Goal: Information Seeking & Learning: Learn about a topic

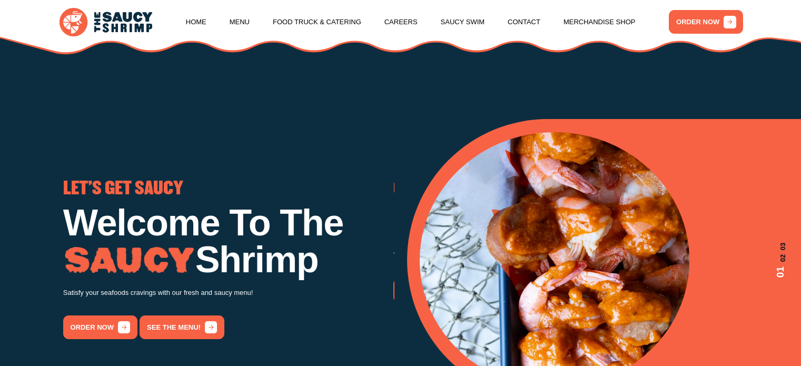
scroll to position [97, 0]
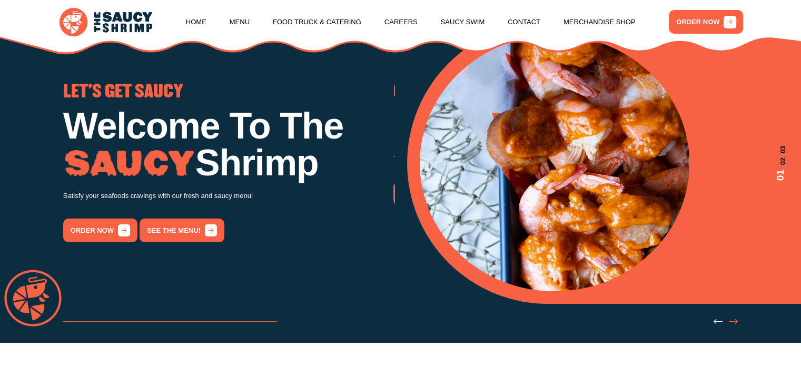
click at [731, 326] on icon "Next slide" at bounding box center [733, 321] width 9 height 9
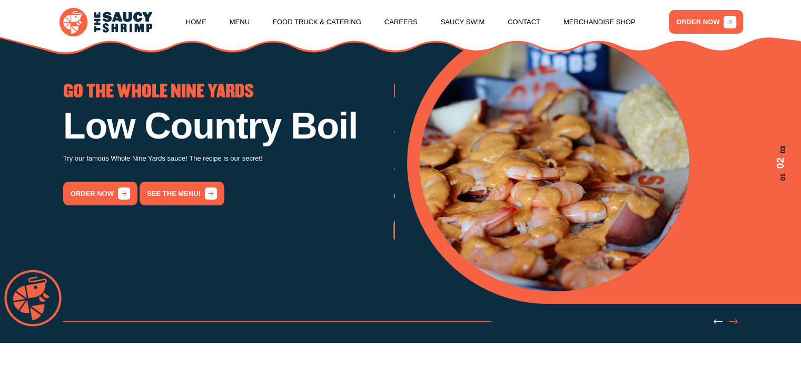
click at [731, 326] on icon "Next slide" at bounding box center [733, 321] width 9 height 9
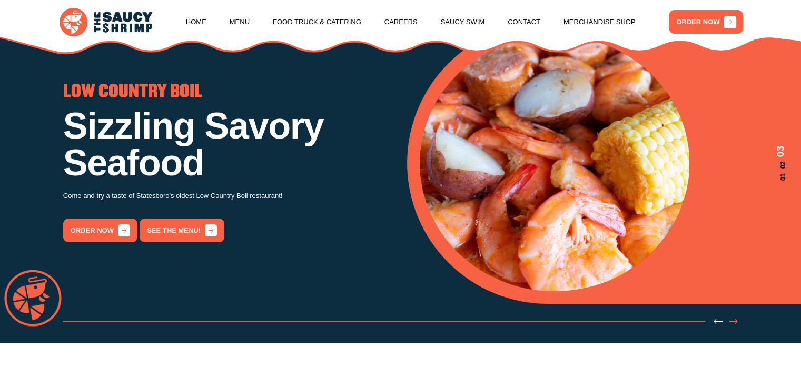
click at [731, 326] on icon "Next slide" at bounding box center [733, 321] width 9 height 9
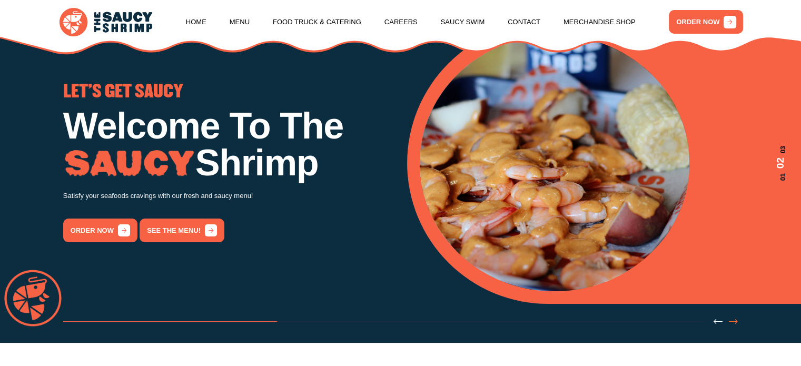
click at [731, 326] on icon "Next slide" at bounding box center [733, 321] width 9 height 9
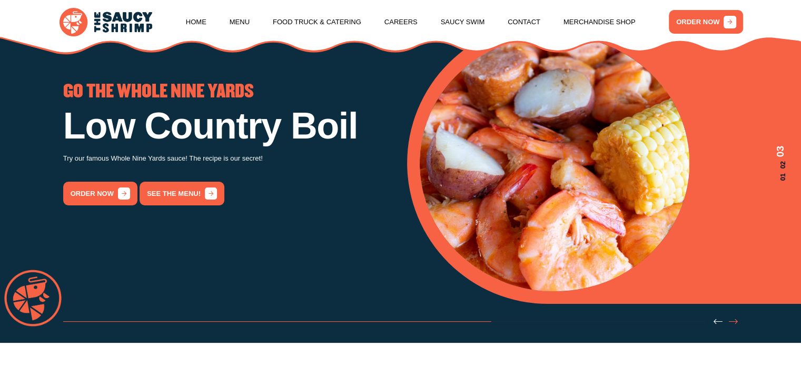
click at [731, 326] on icon "Next slide" at bounding box center [733, 321] width 9 height 9
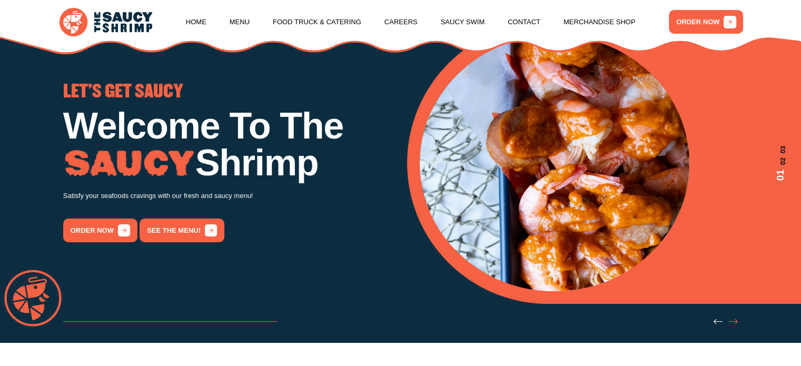
click at [731, 326] on icon "Next slide" at bounding box center [733, 321] width 9 height 9
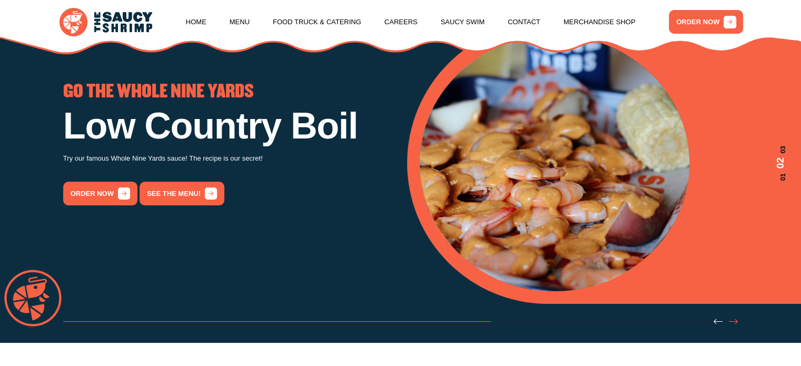
click at [731, 326] on icon "Next slide" at bounding box center [733, 321] width 9 height 9
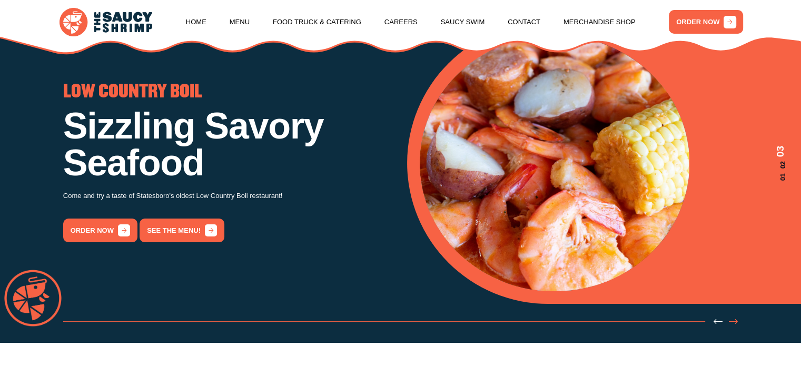
click at [731, 326] on icon "Next slide" at bounding box center [733, 321] width 9 height 9
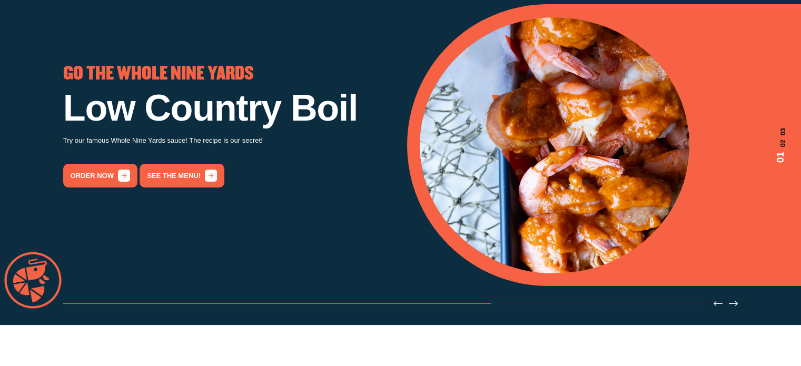
scroll to position [0, 0]
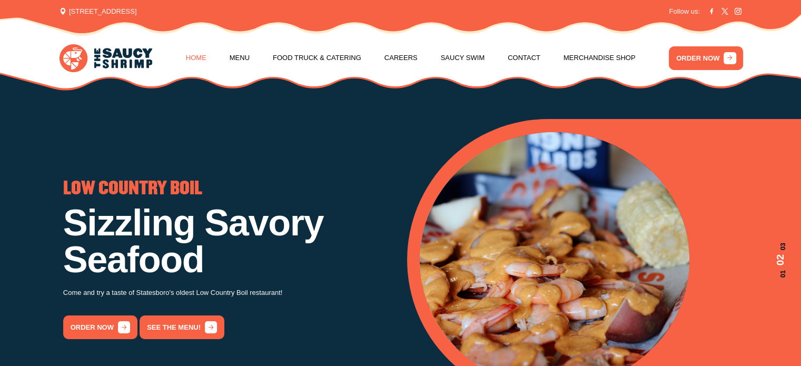
click at [206, 54] on link "Home" at bounding box center [196, 58] width 21 height 40
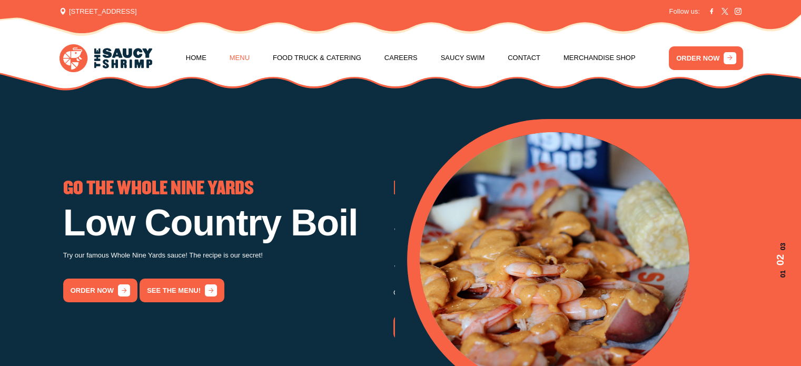
click at [250, 63] on link "Menu" at bounding box center [240, 58] width 20 height 40
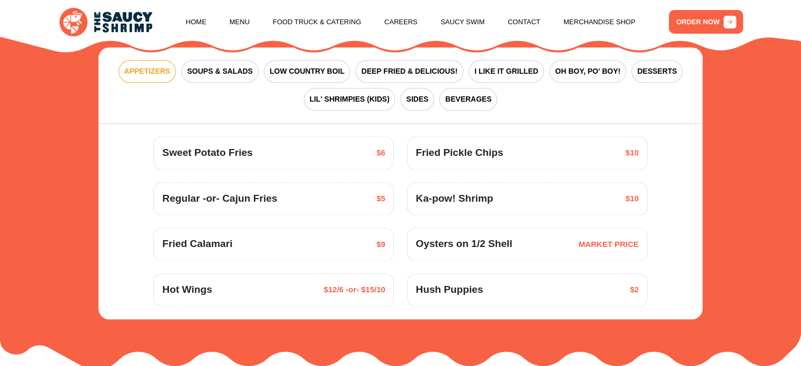
scroll to position [1361, 0]
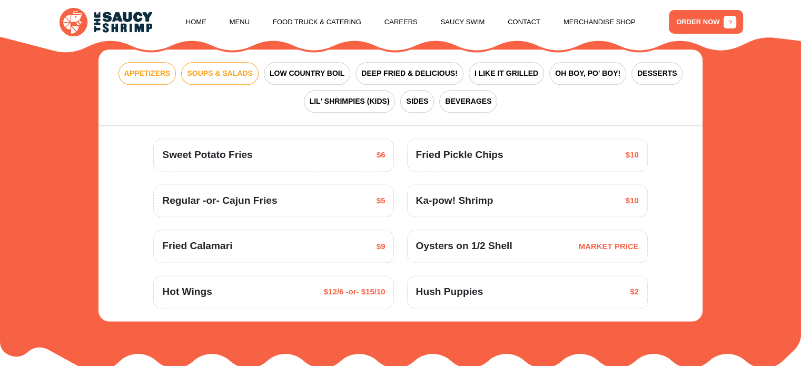
click at [245, 79] on span "SOUPS & SALADS" at bounding box center [219, 73] width 65 height 11
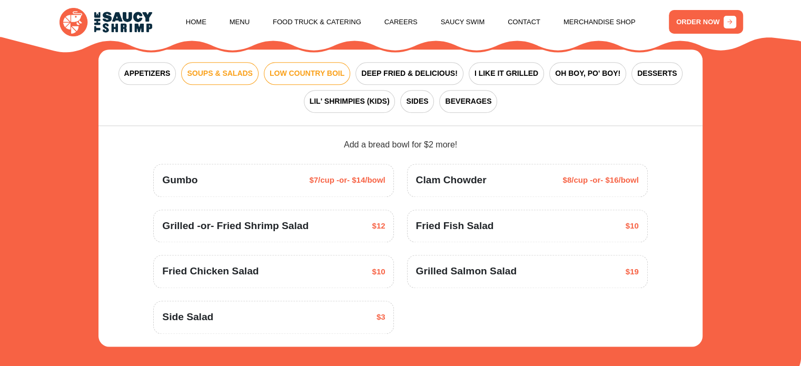
click at [293, 80] on button "LOW COUNTRY BOIL" at bounding box center [307, 73] width 86 height 23
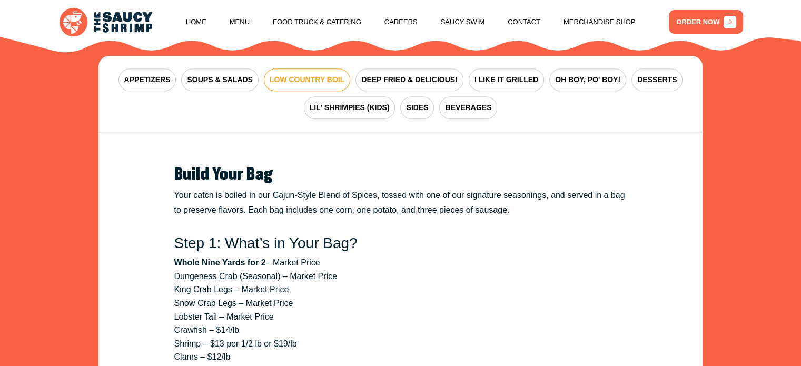
scroll to position [1354, 0]
click at [415, 75] on button "DEEP FRIED & DELICIOUS!" at bounding box center [409, 80] width 108 height 23
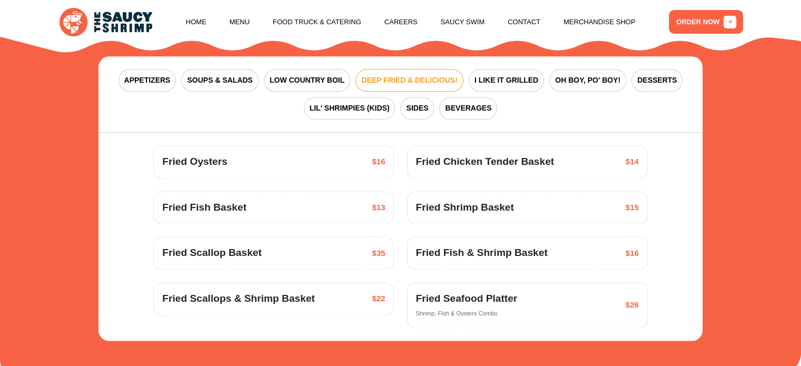
click at [508, 97] on div "APPETIZERS SOUPS & SALADS LOW COUNTRY BOIL DEEP FRIED & DELICIOUS! I LIKE IT GR…" at bounding box center [399, 94] width 603 height 76
click at [514, 94] on div "APPETIZERS SOUPS & SALADS LOW COUNTRY BOIL DEEP FRIED & DELICIOUS! I LIKE IT GR…" at bounding box center [399, 94] width 603 height 76
click at [470, 110] on span "BEVERAGES" at bounding box center [468, 108] width 46 height 11
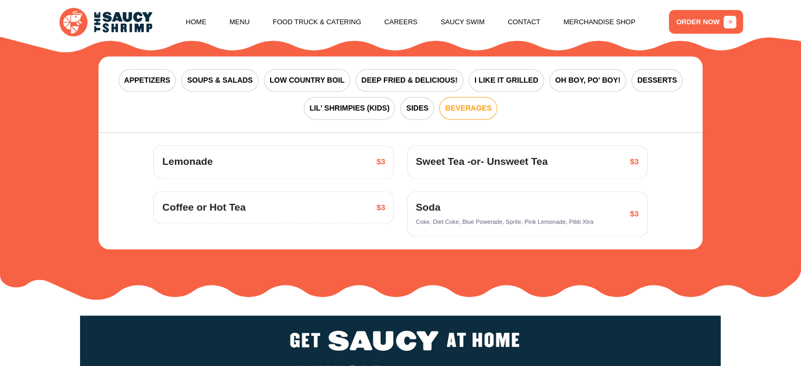
click at [411, 95] on div "APPETIZERS SOUPS & SALADS LOW COUNTRY BOIL DEEP FRIED & DELICIOUS! I LIKE IT GR…" at bounding box center [399, 94] width 603 height 76
click at [408, 105] on span "SIDES" at bounding box center [417, 108] width 22 height 11
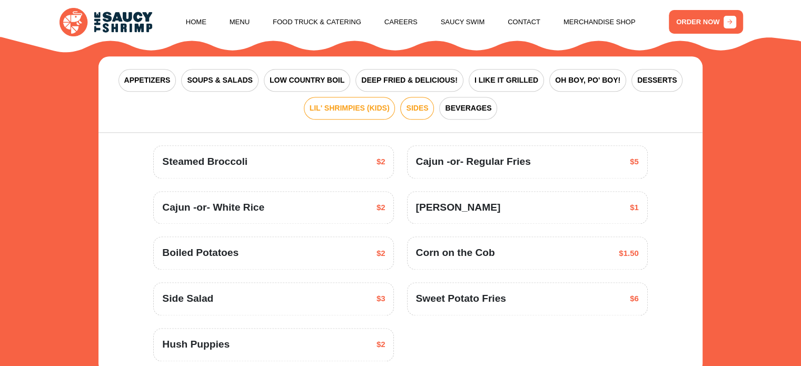
click at [370, 107] on span "LIL' SHRIMPIES (KIDS)" at bounding box center [350, 108] width 80 height 11
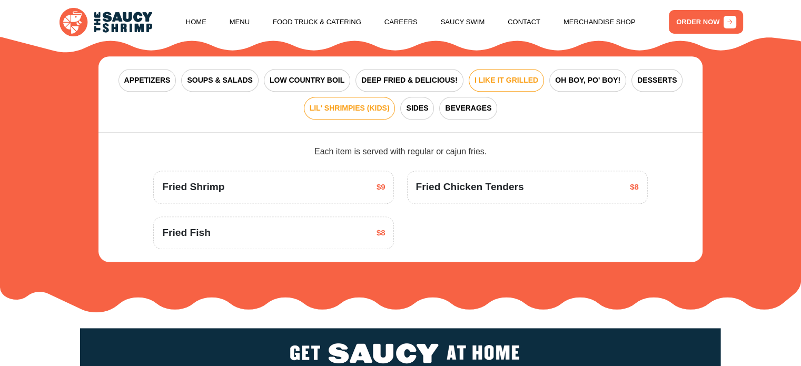
click at [503, 86] on span "I LIKE IT GRILLED" at bounding box center [506, 80] width 64 height 11
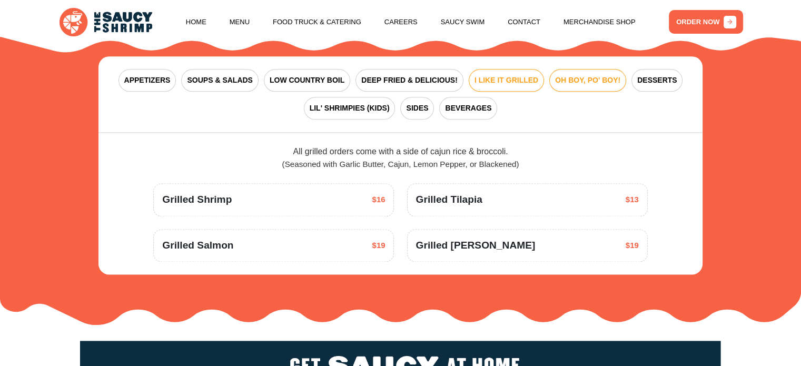
click at [563, 89] on button "OH BOY, PO' BOY!" at bounding box center [587, 80] width 77 height 23
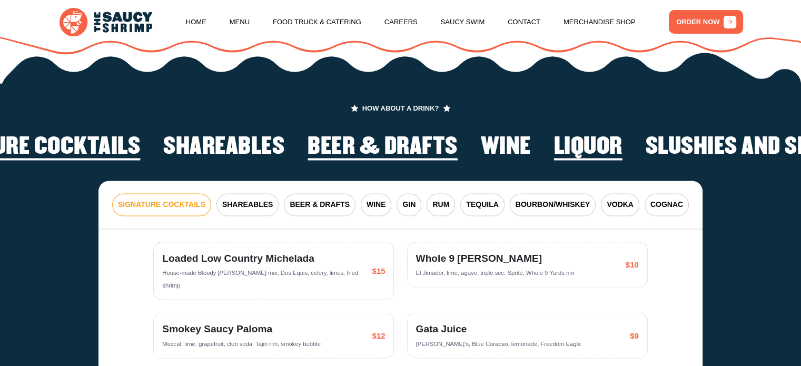
scroll to position [1694, 0]
